Goal: Book appointment/travel/reservation

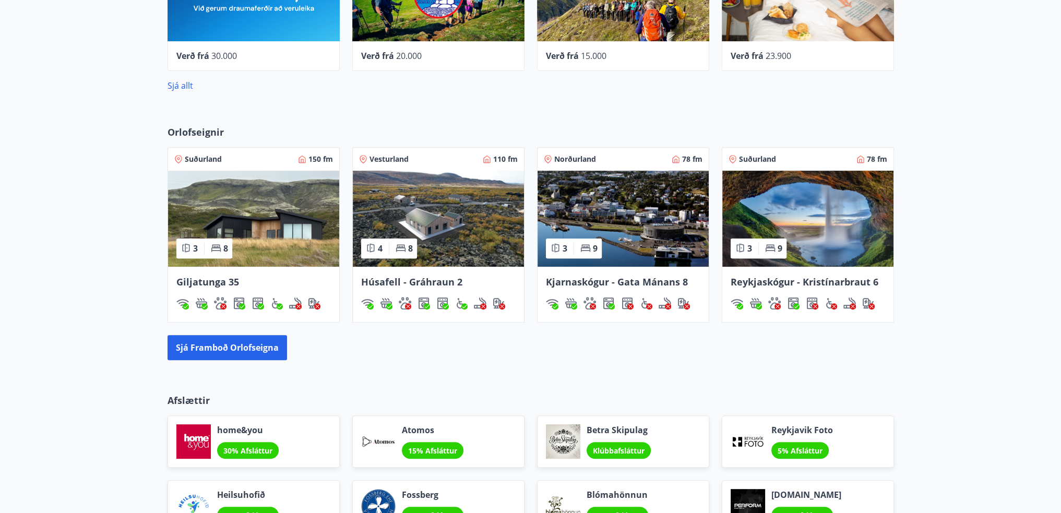
scroll to position [626, 0]
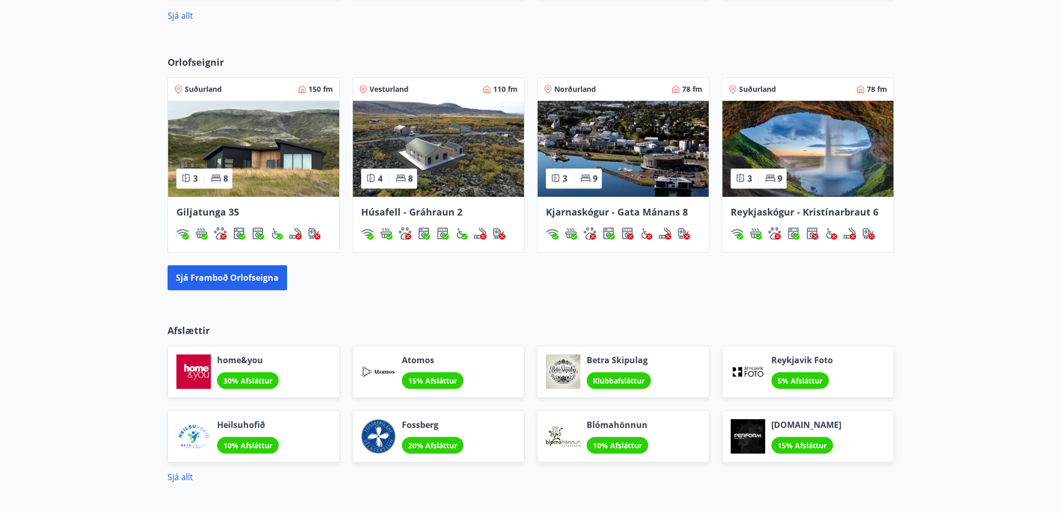
click at [810, 142] on img at bounding box center [807, 149] width 171 height 96
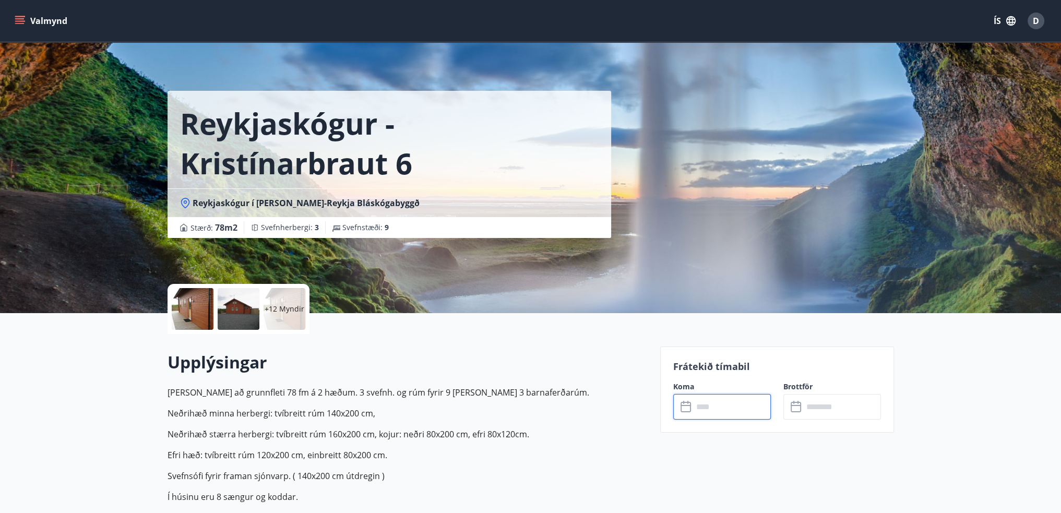
click at [722, 412] on input "text" at bounding box center [732, 407] width 78 height 26
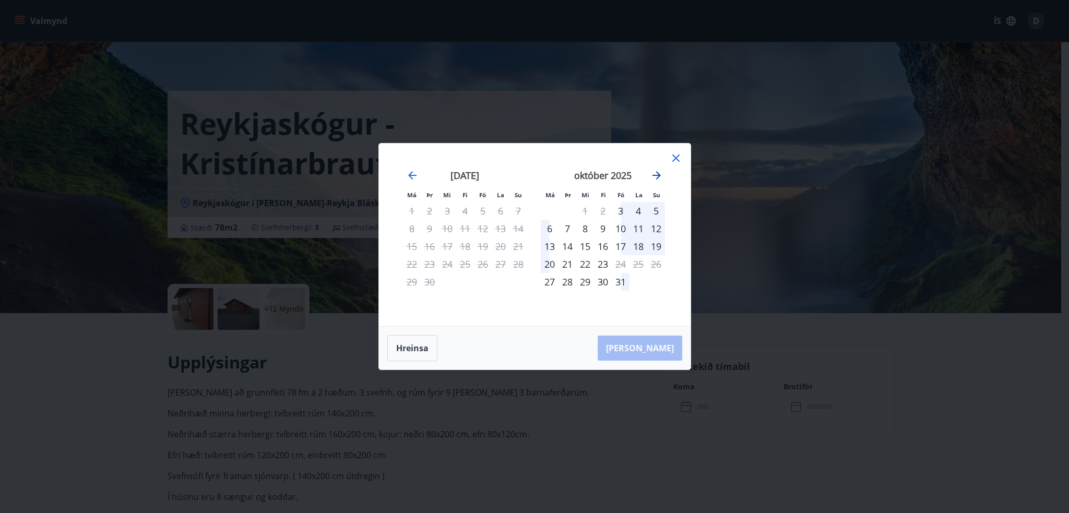
click at [656, 172] on icon "Move forward to switch to the next month." at bounding box center [657, 175] width 8 height 8
click at [413, 174] on icon "Move backward to switch to the previous month." at bounding box center [412, 175] width 13 height 13
click at [657, 179] on icon "Move forward to switch to the next month." at bounding box center [656, 175] width 13 height 13
click at [483, 247] on div "17" at bounding box center [483, 247] width 18 height 18
click at [520, 247] on div "19" at bounding box center [519, 247] width 18 height 18
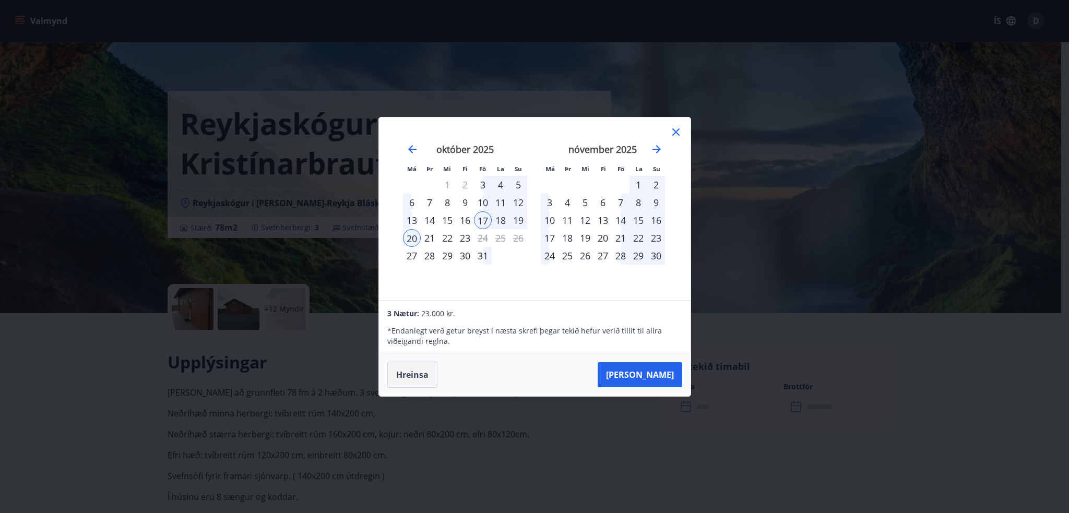
click at [421, 373] on button "Hreinsa" at bounding box center [412, 375] width 50 height 26
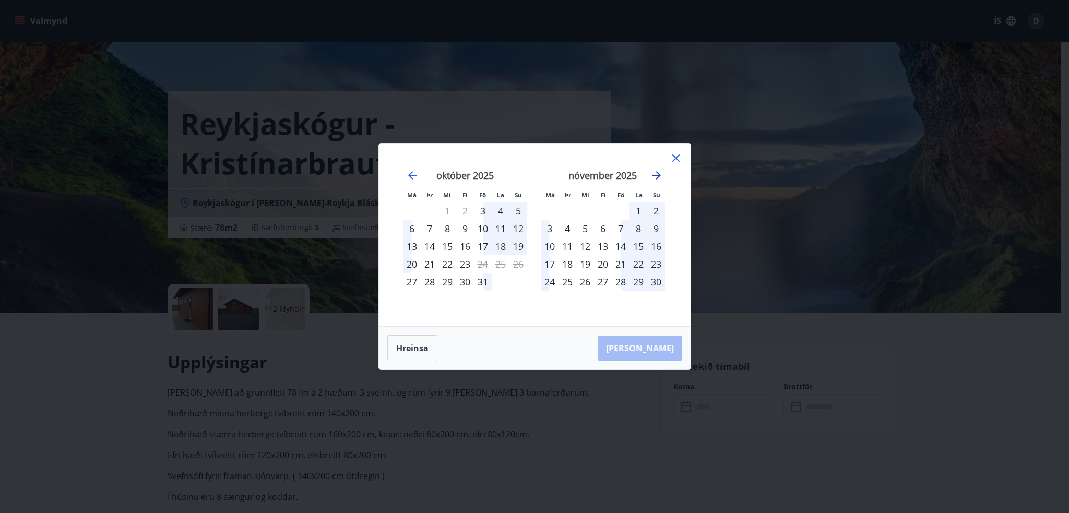
click at [654, 171] on icon "Move forward to switch to the next month." at bounding box center [656, 175] width 13 height 13
click at [428, 228] on div "4" at bounding box center [430, 229] width 18 height 18
click at [447, 229] on div "5" at bounding box center [448, 229] width 18 height 18
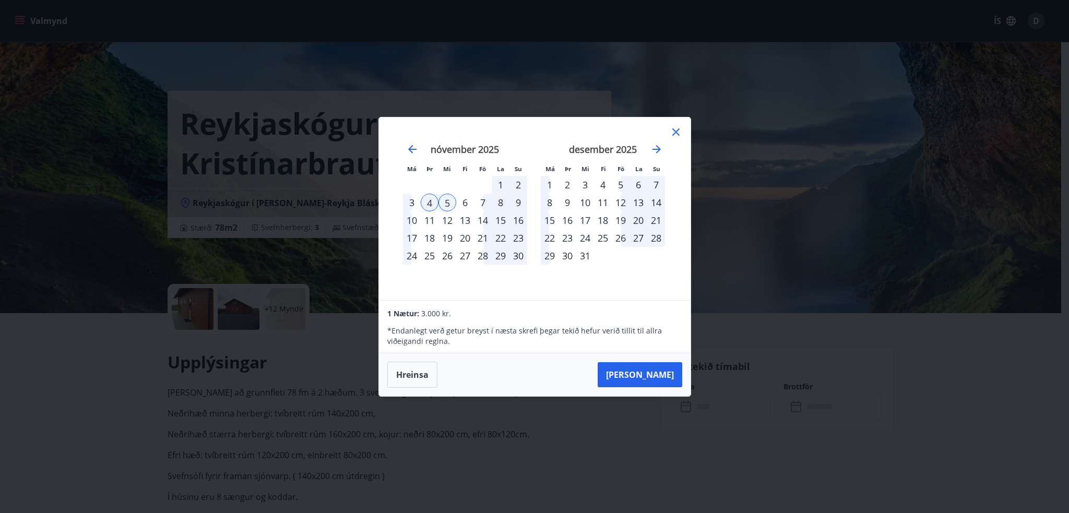
click at [679, 124] on div "Má Þr Mi Fi Fö La Su Má Þr Mi Fi Fö La Su [DATE] 1 2 3 4 5 6 7 8 9 10 11 12 13 …" at bounding box center [535, 208] width 312 height 183
click at [677, 129] on icon at bounding box center [676, 132] width 13 height 13
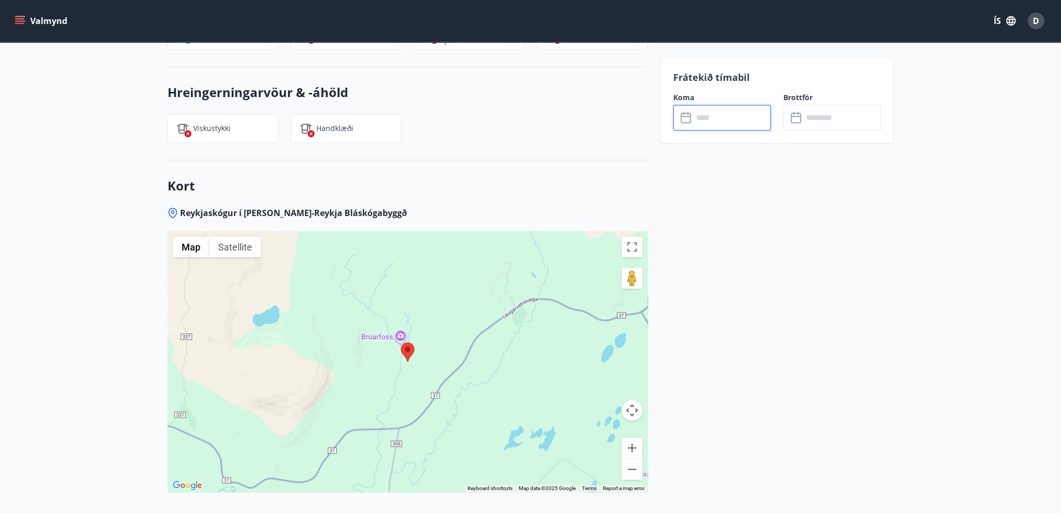
scroll to position [1476, 0]
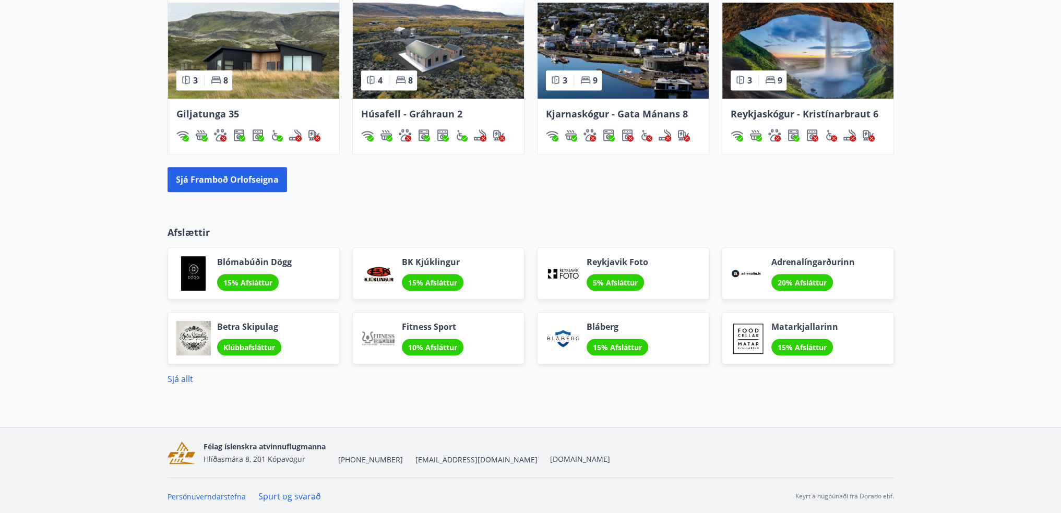
scroll to position [411, 0]
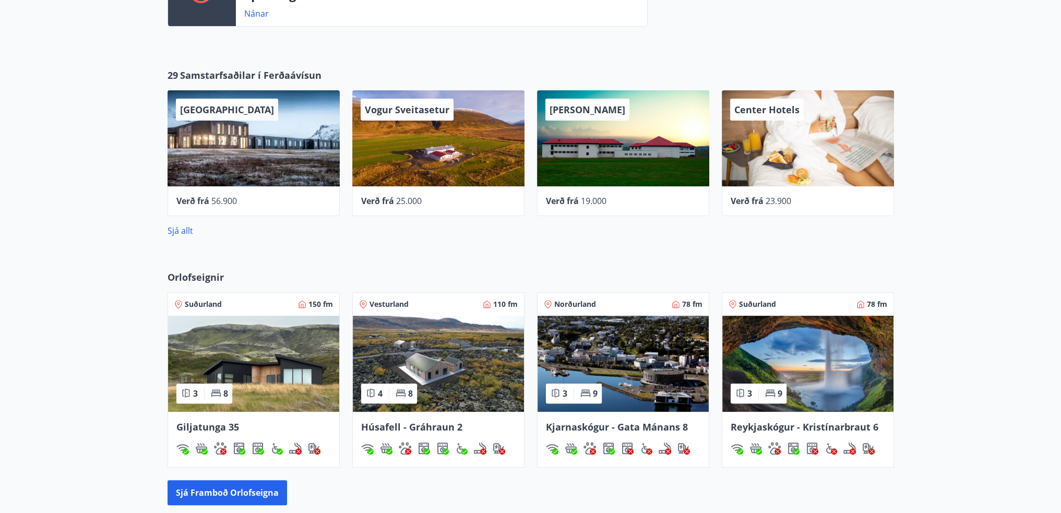
click at [292, 371] on img at bounding box center [253, 364] width 171 height 96
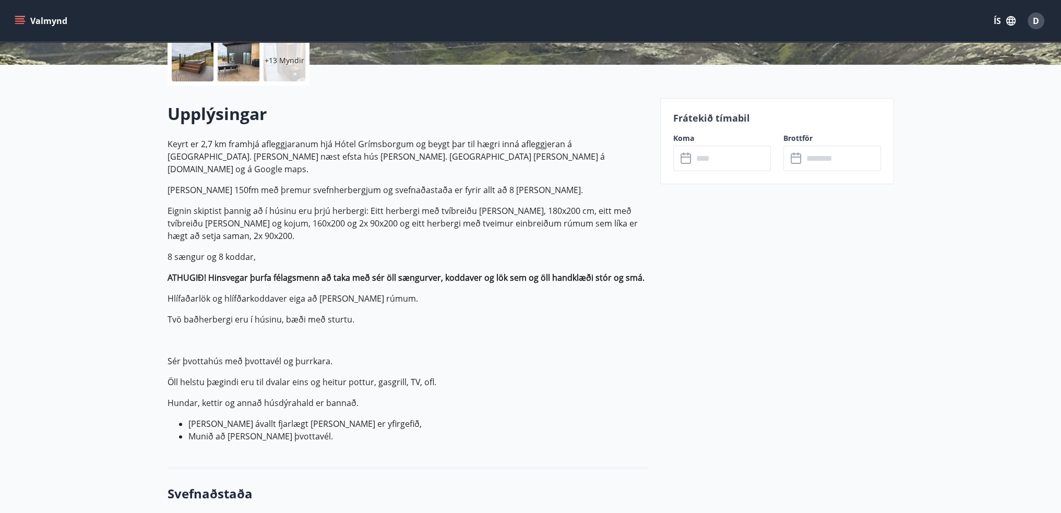
scroll to position [209, 0]
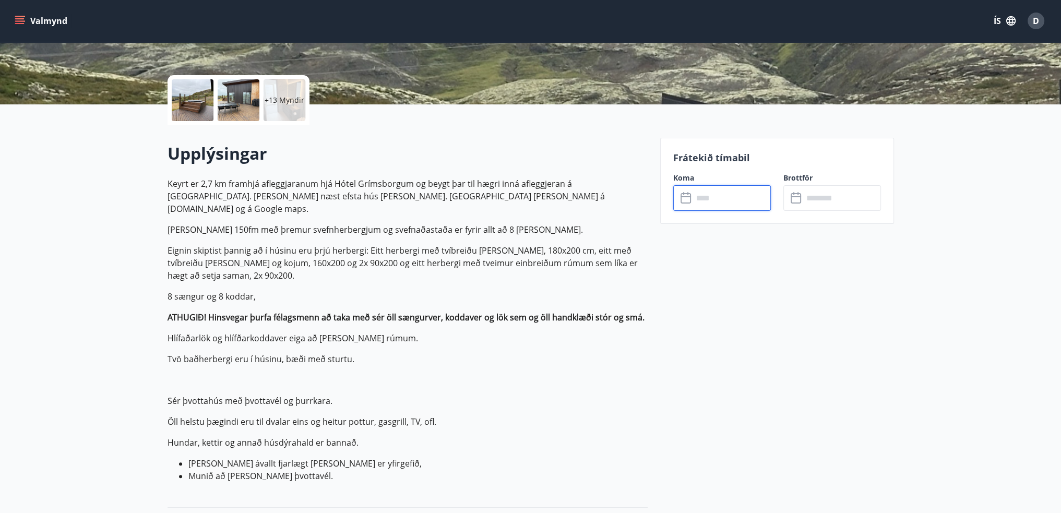
click at [739, 204] on input "text" at bounding box center [732, 198] width 78 height 26
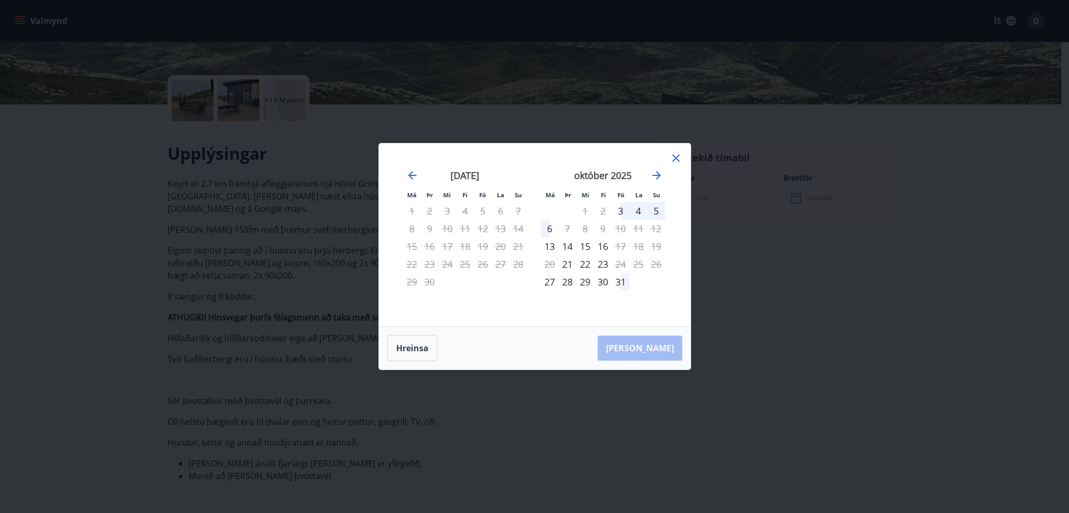
click at [562, 248] on div "14" at bounding box center [568, 247] width 18 height 18
click at [585, 246] on div "15" at bounding box center [585, 247] width 18 height 18
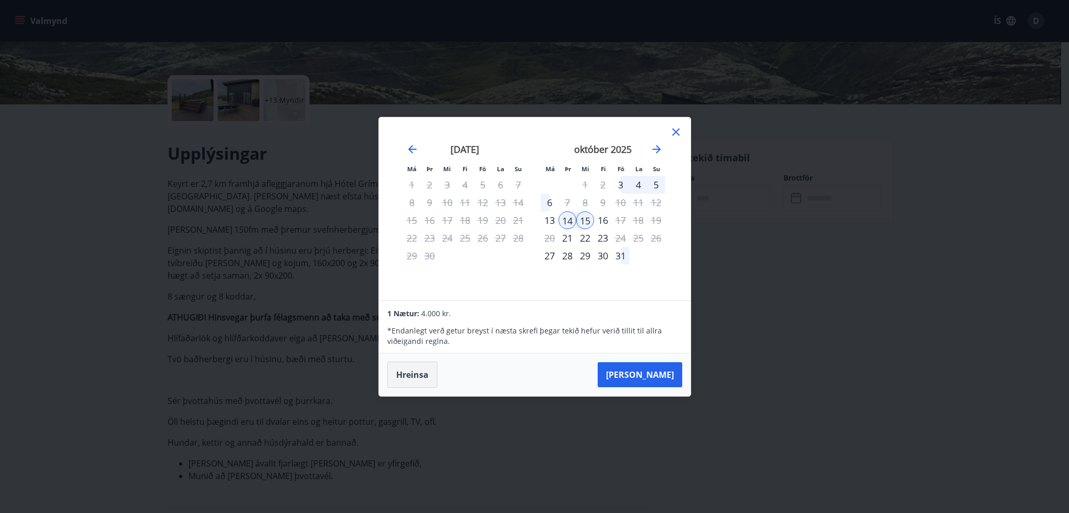
click at [432, 373] on button "Hreinsa" at bounding box center [412, 375] width 50 height 26
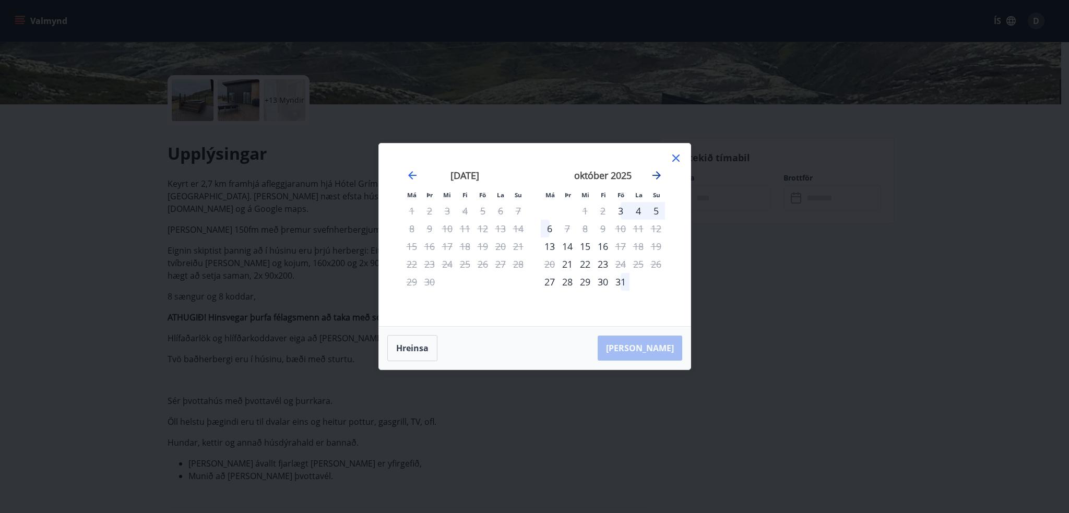
click at [655, 175] on icon "Move forward to switch to the next month." at bounding box center [657, 175] width 8 height 8
click at [679, 162] on icon at bounding box center [675, 158] width 7 height 7
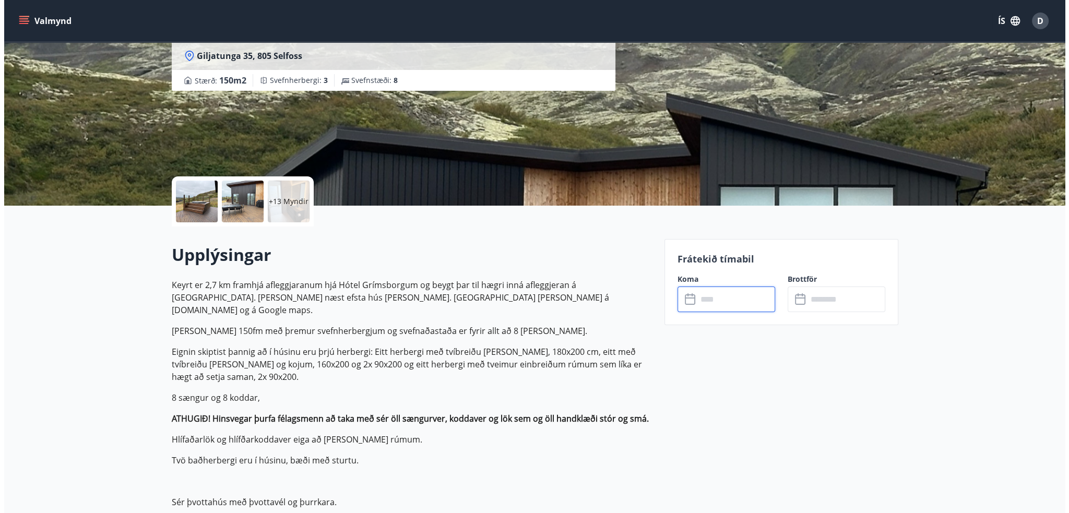
scroll to position [104, 0]
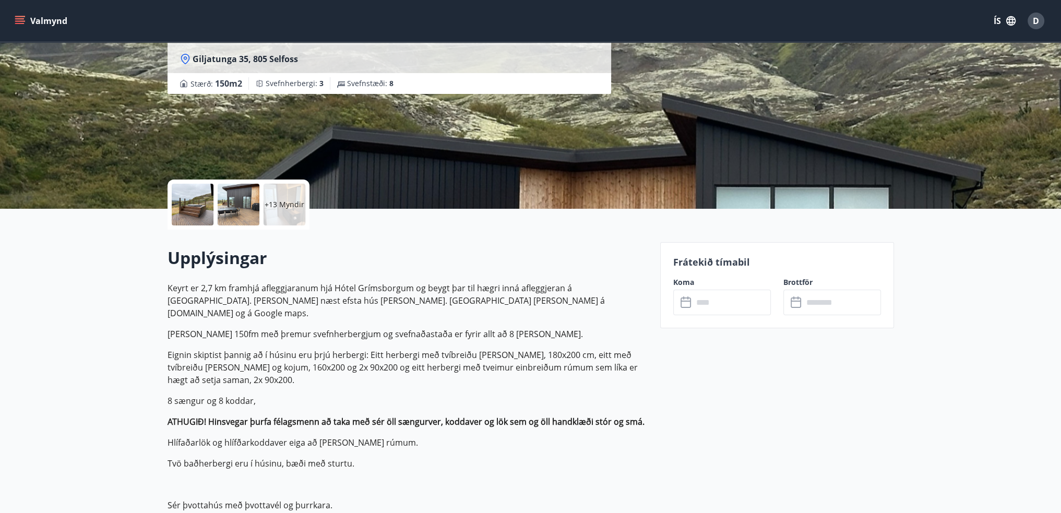
click at [244, 211] on div at bounding box center [239, 205] width 42 height 42
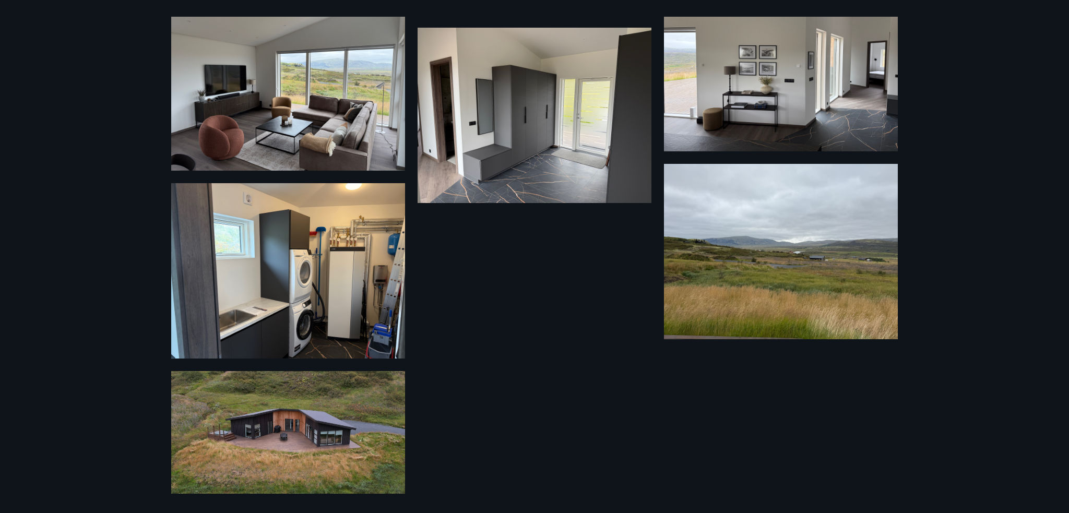
scroll to position [952, 0]
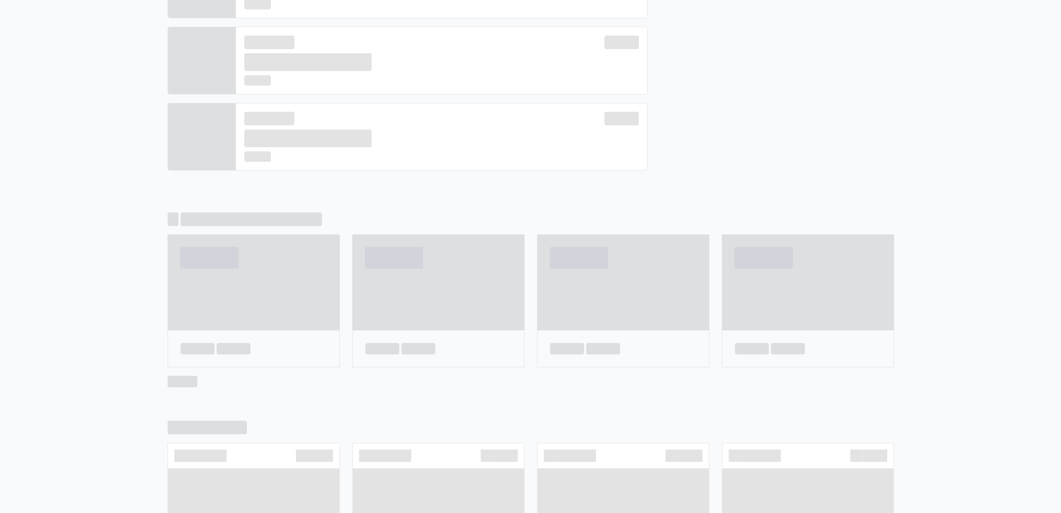
scroll to position [420, 0]
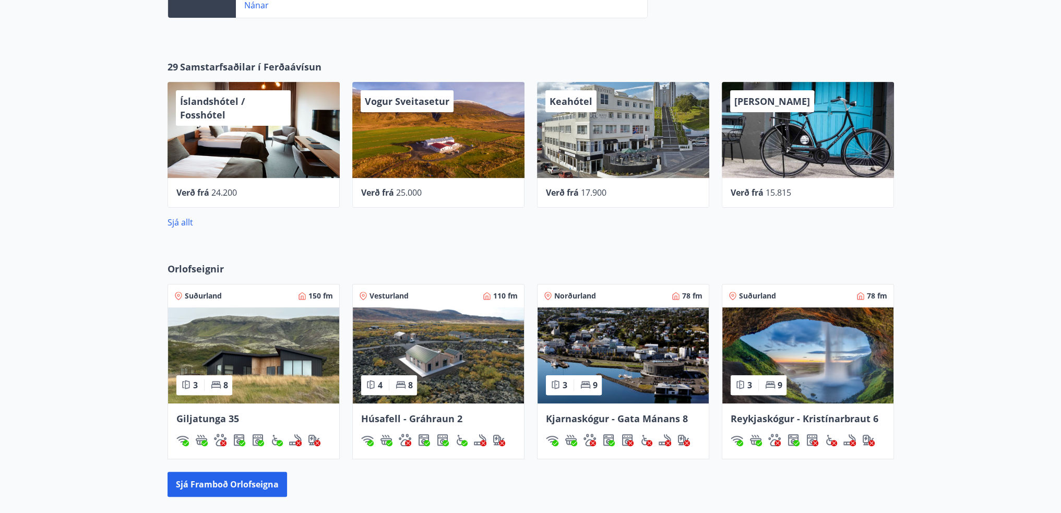
click at [259, 326] on img at bounding box center [253, 355] width 171 height 96
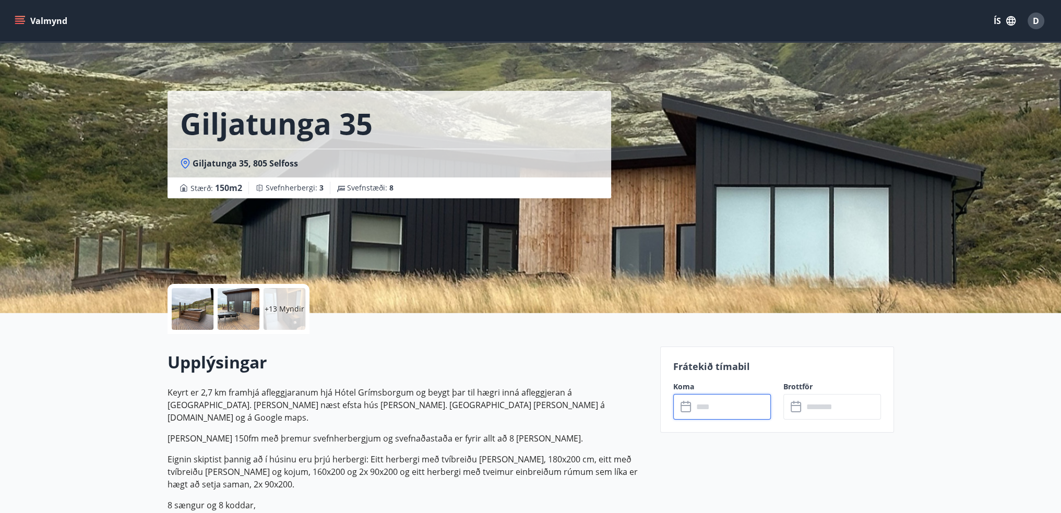
click at [712, 405] on input "text" at bounding box center [732, 407] width 78 height 26
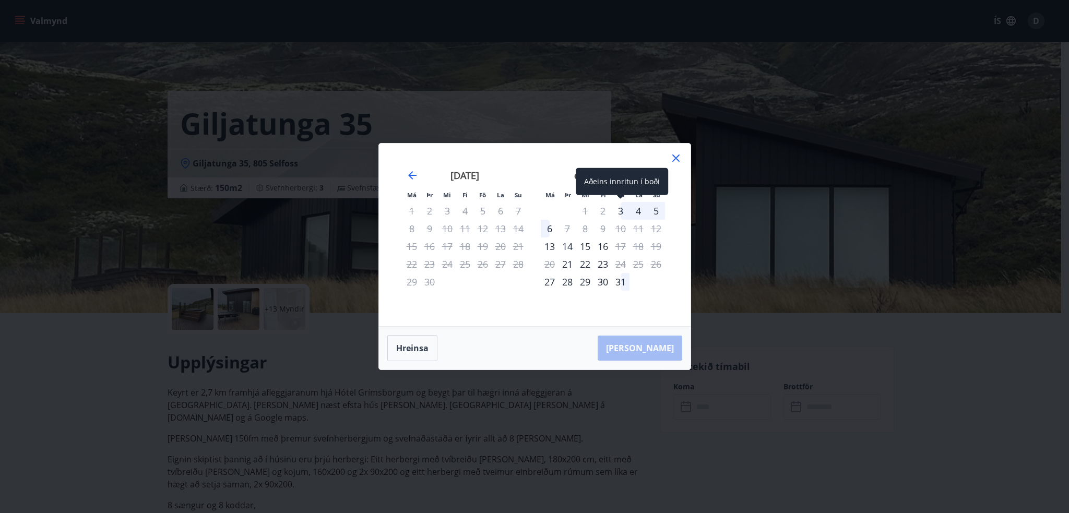
click at [622, 212] on div "3" at bounding box center [621, 211] width 18 height 18
click at [654, 212] on div "5" at bounding box center [656, 211] width 18 height 18
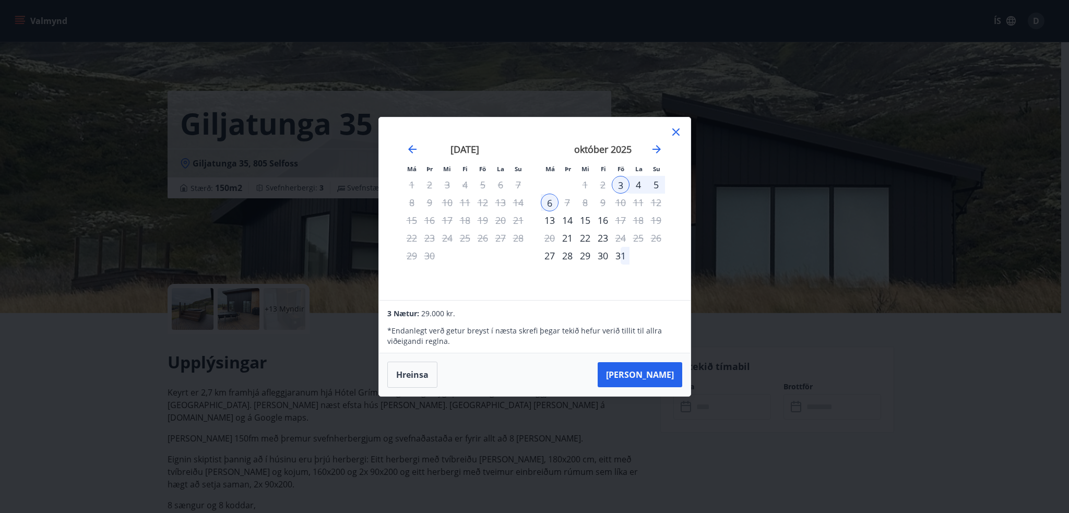
click at [674, 132] on icon at bounding box center [676, 132] width 13 height 13
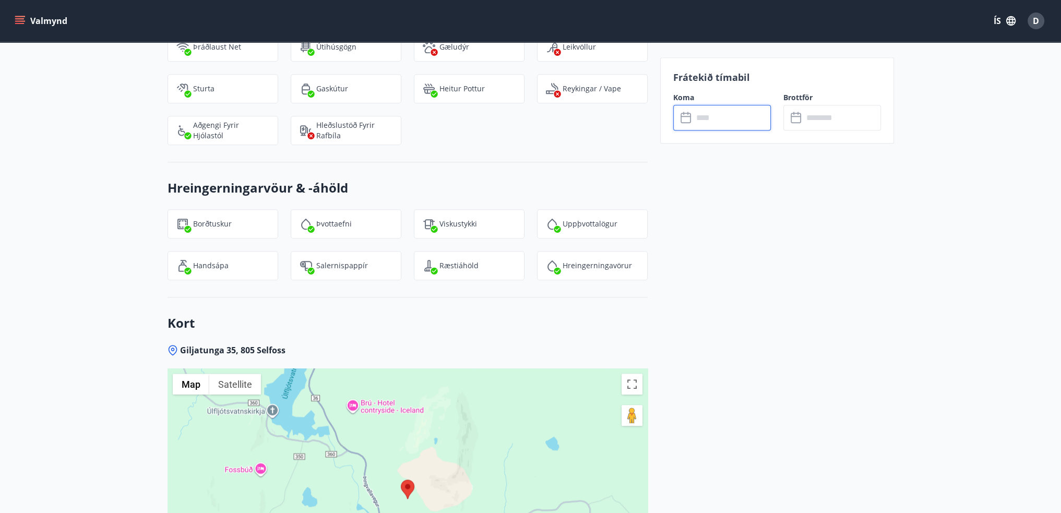
scroll to position [1566, 0]
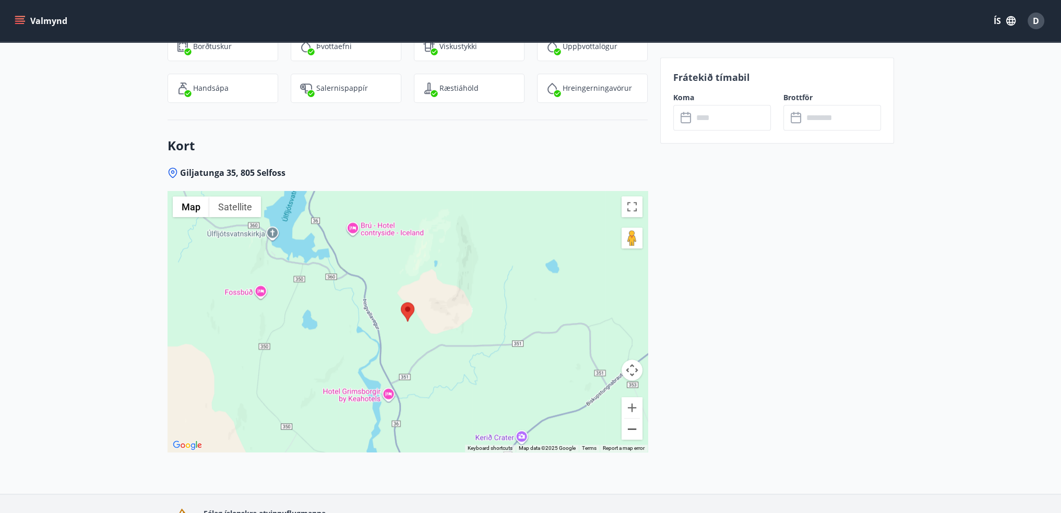
click at [635, 419] on button "Zoom out" at bounding box center [632, 429] width 21 height 21
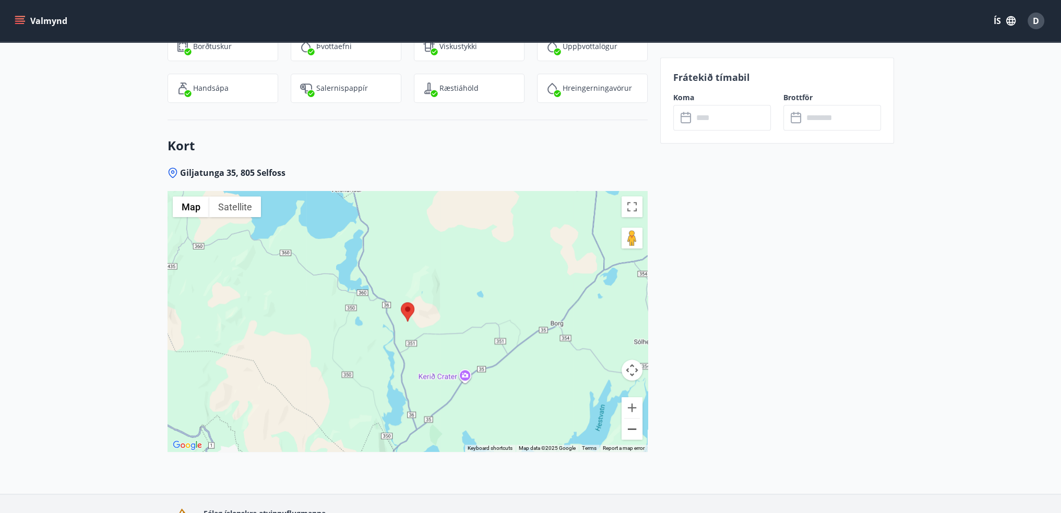
click at [634, 419] on button "Zoom out" at bounding box center [632, 429] width 21 height 21
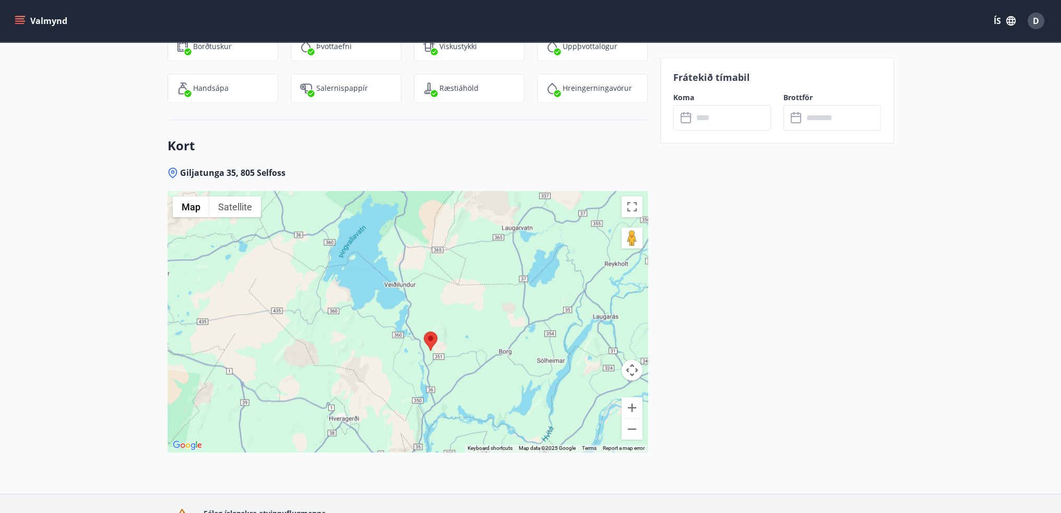
drag, startPoint x: 392, startPoint y: 250, endPoint x: 414, endPoint y: 279, distance: 37.2
click at [414, 279] on div at bounding box center [408, 321] width 480 height 261
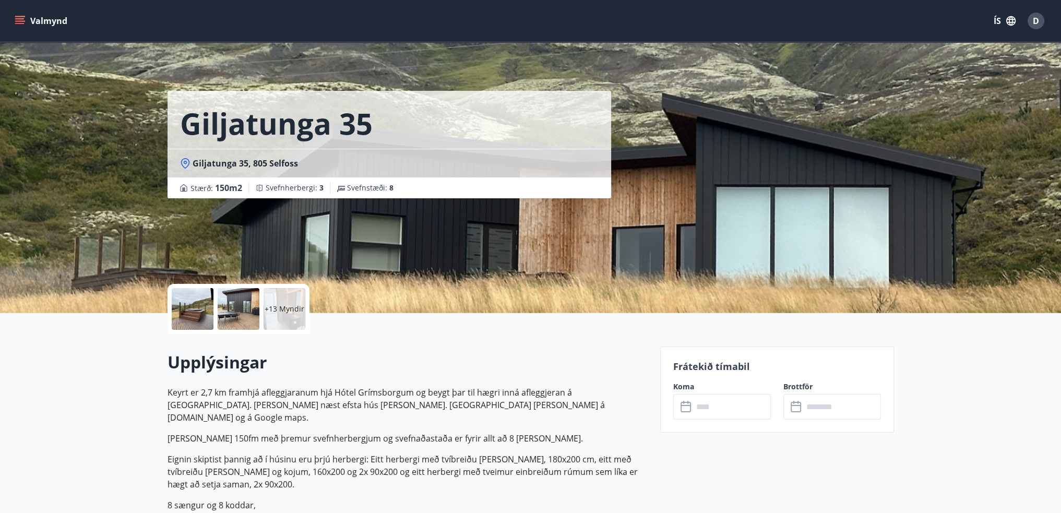
scroll to position [0, 0]
